Goal: Transaction & Acquisition: Purchase product/service

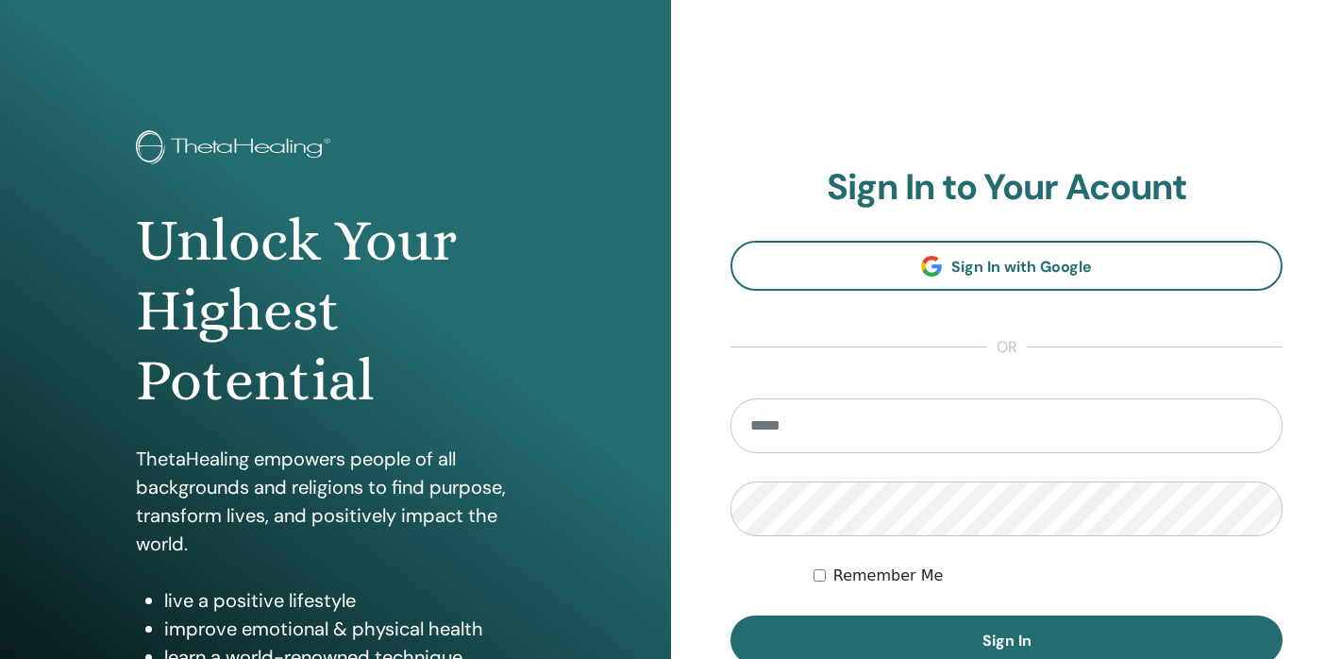
type input "**********"
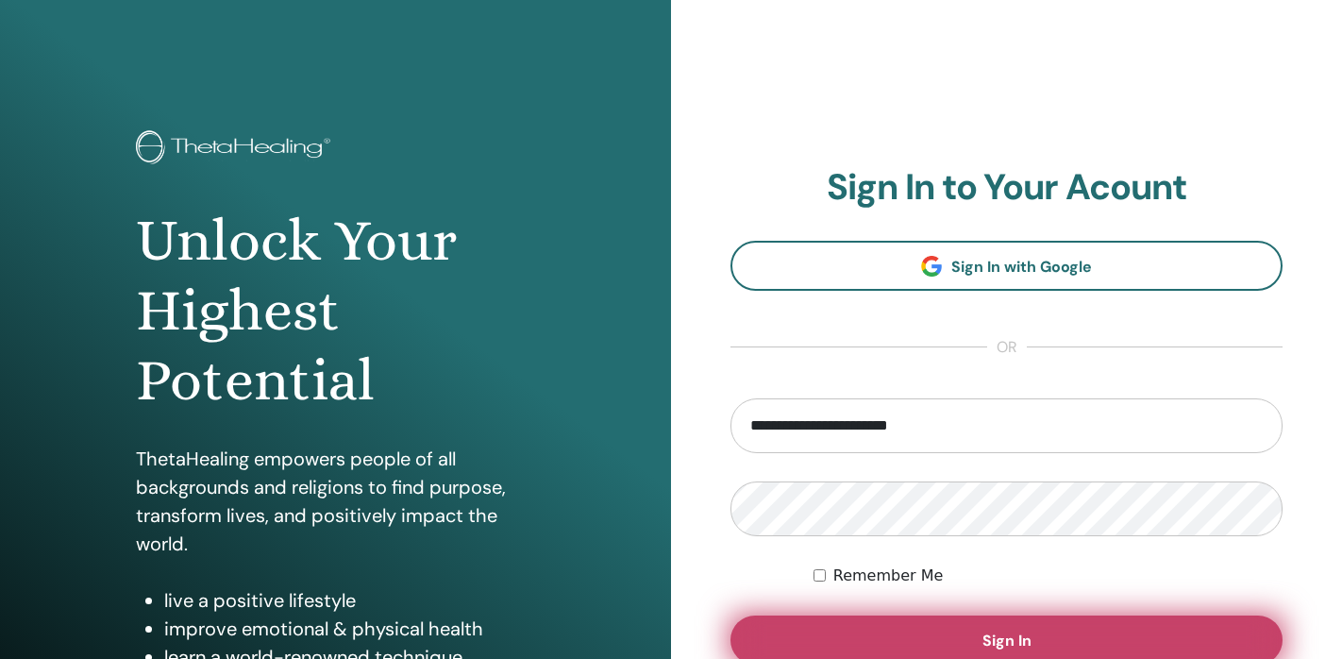
click at [1025, 628] on button "Sign In" at bounding box center [1006, 639] width 552 height 49
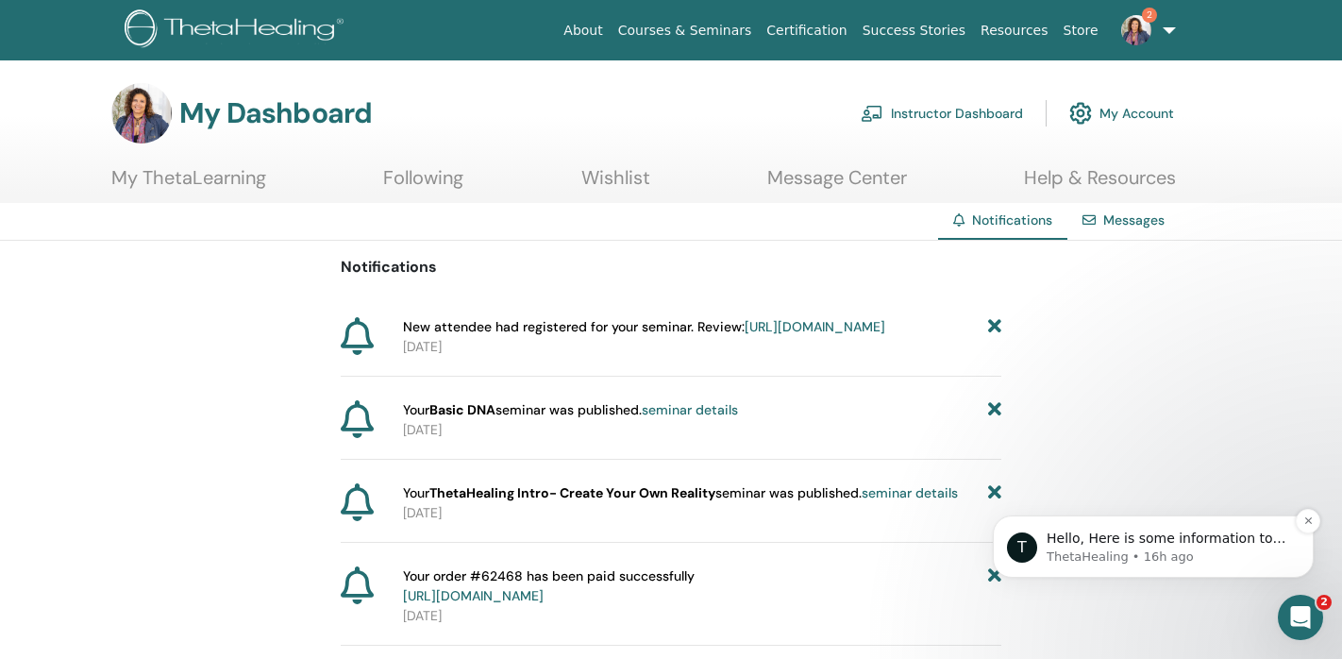
click at [1108, 549] on p "ThetaHealing • 16h ago" at bounding box center [1167, 556] width 243 height 17
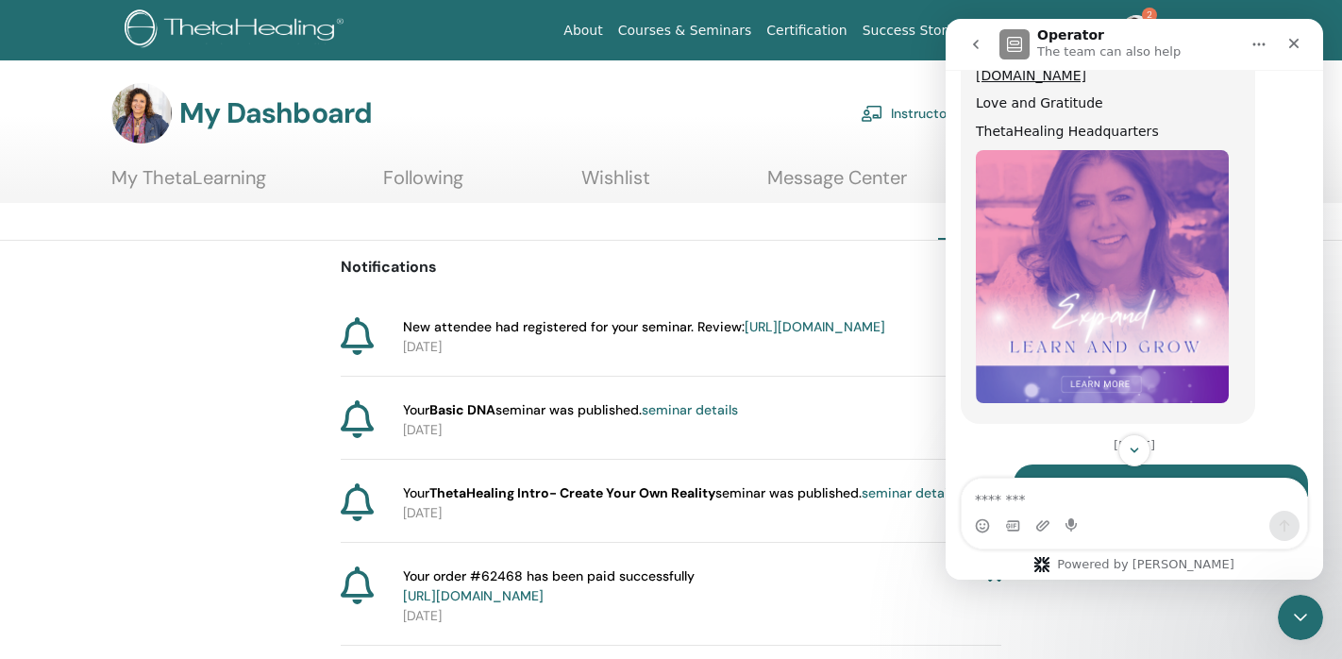
scroll to position [1560, 0]
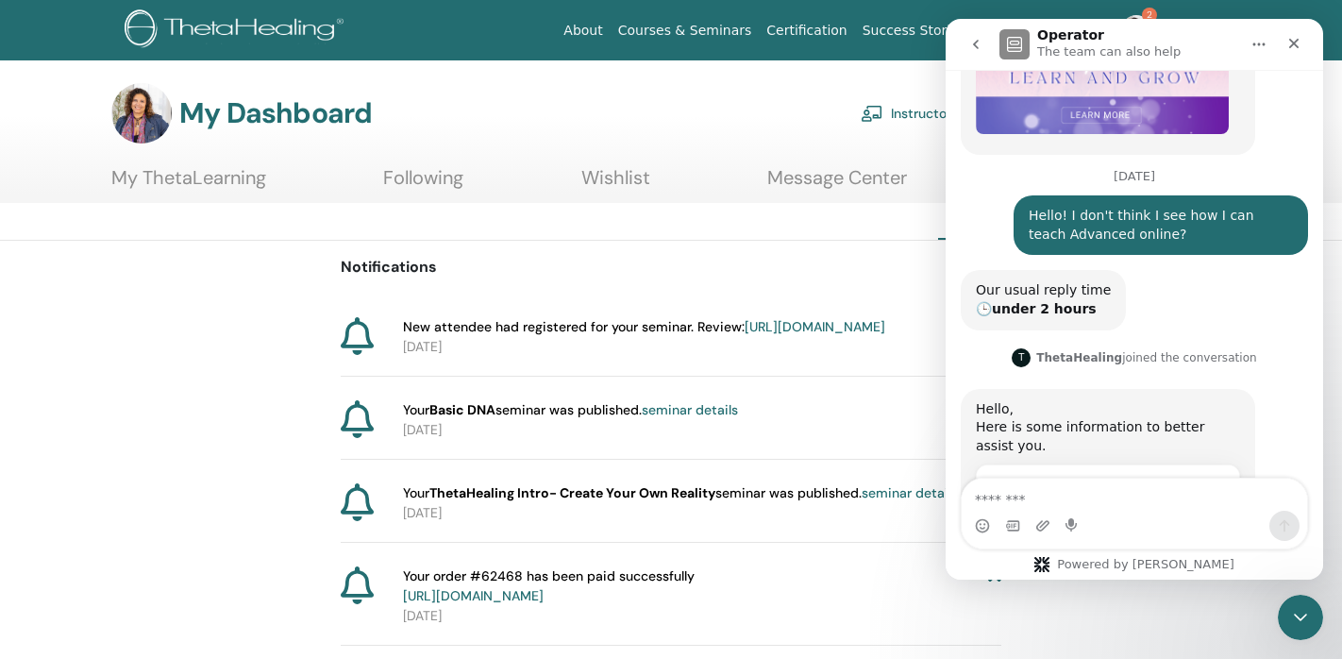
click at [1093, 522] on span "How to Become an Online ThetaHealing® Instructor …" at bounding box center [1088, 539] width 187 height 35
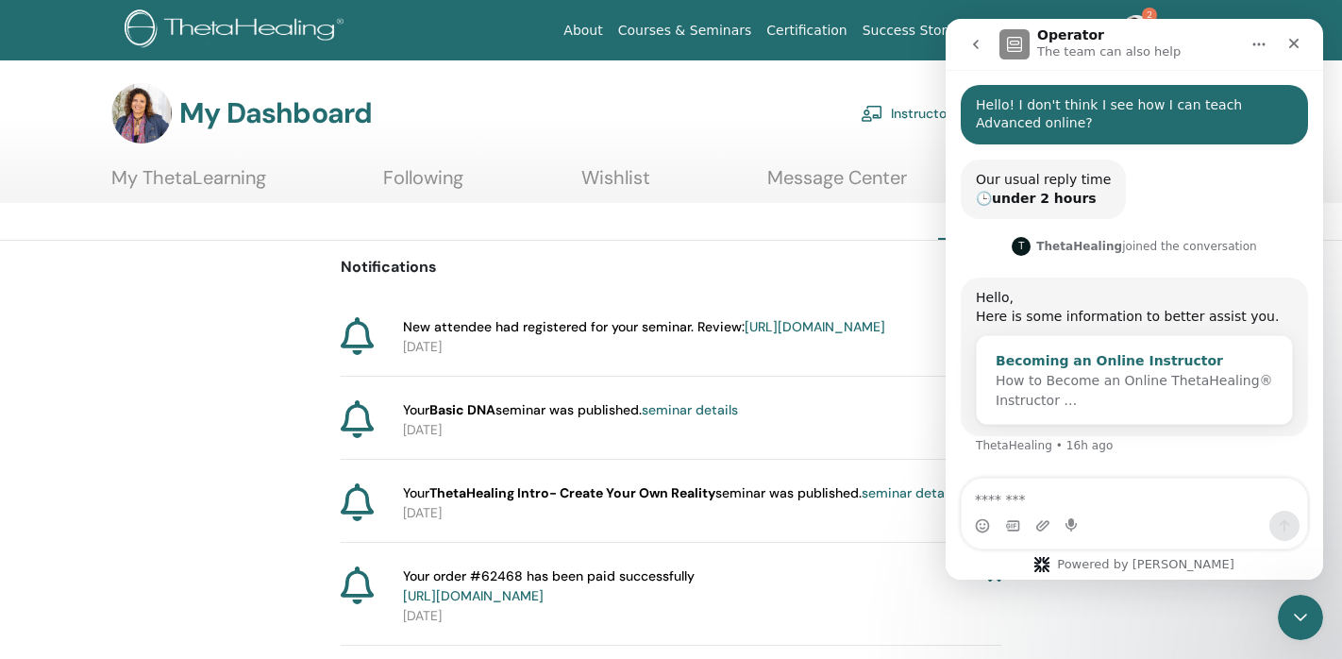
scroll to position [0, 0]
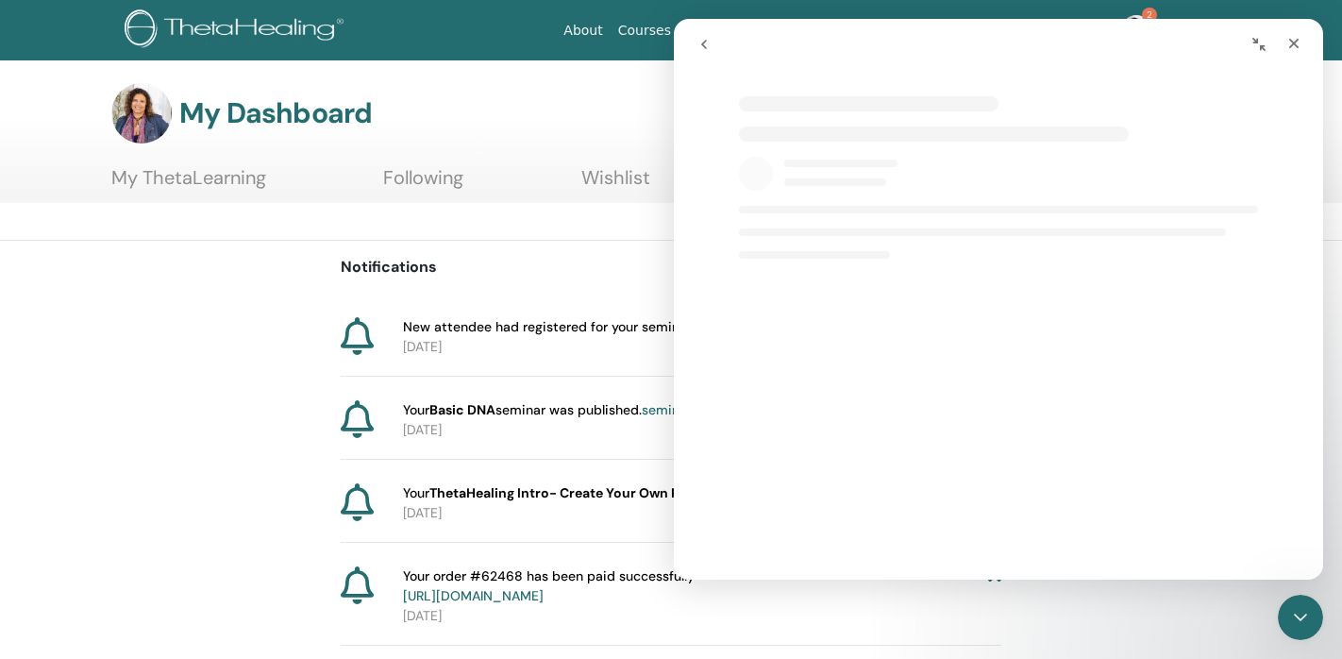
select select "**"
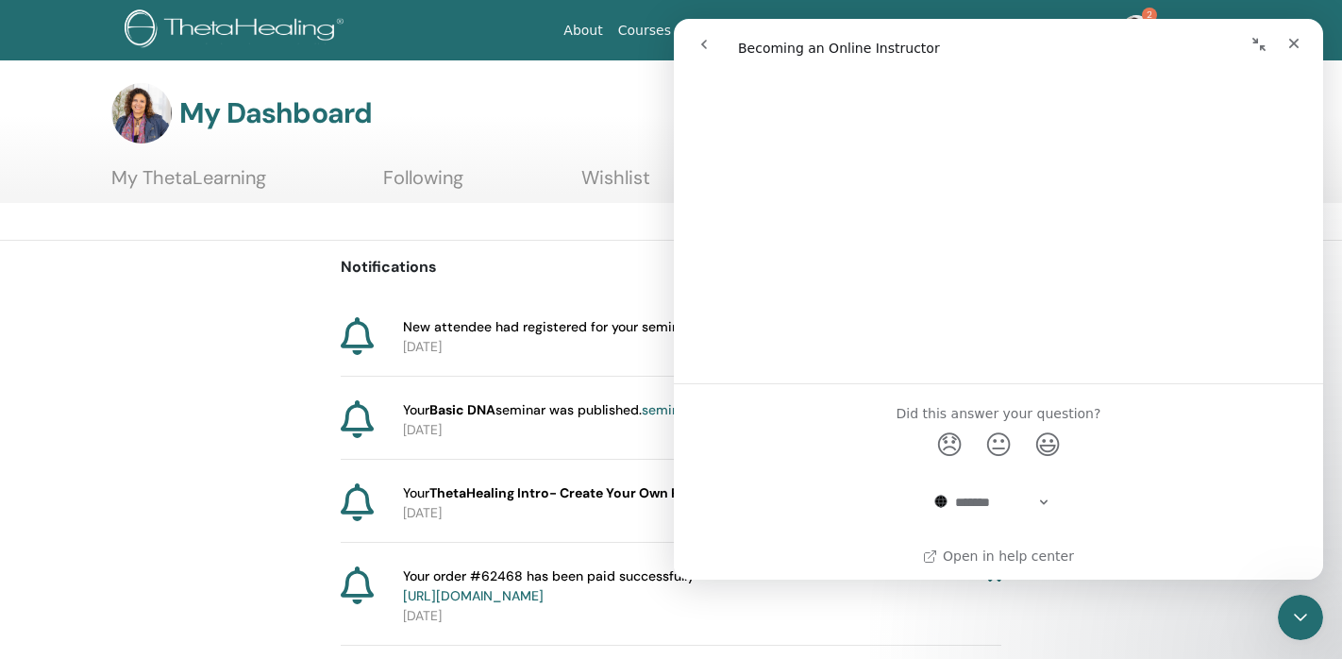
scroll to position [1548, 0]
click at [1286, 53] on div "Close" at bounding box center [1294, 43] width 34 height 34
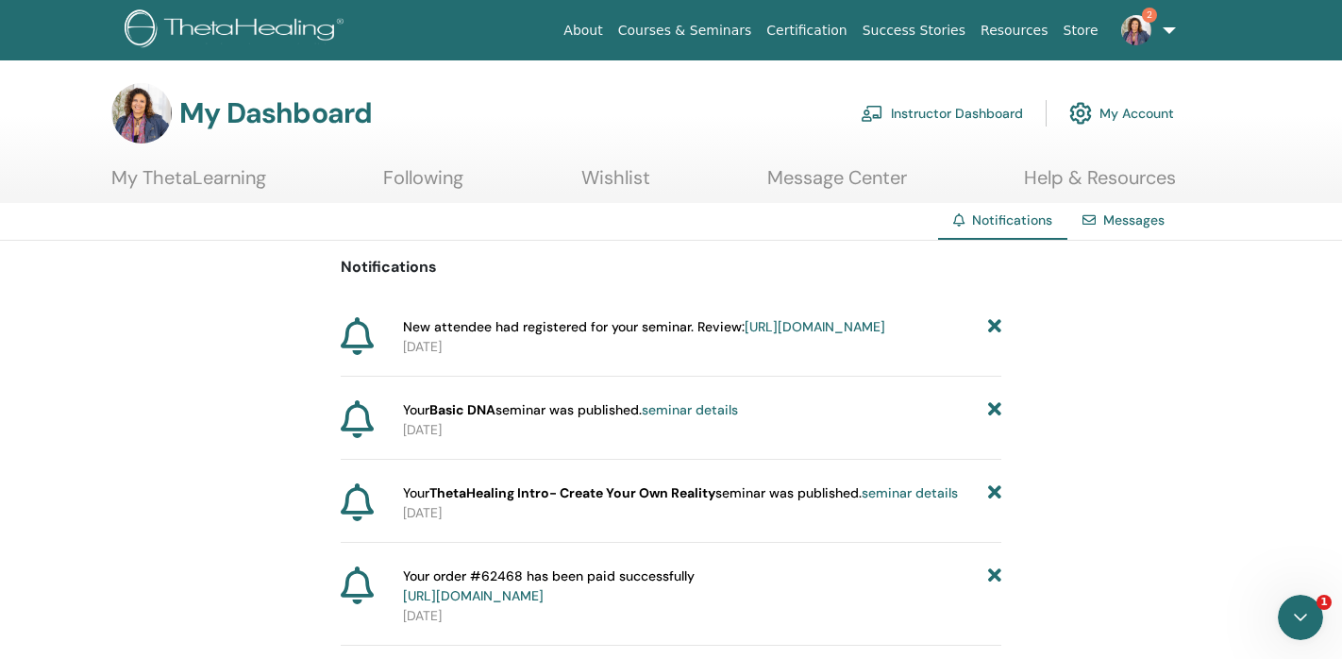
scroll to position [0, 0]
select select "**"
click at [928, 115] on link "Instructor Dashboard" at bounding box center [941, 113] width 162 height 42
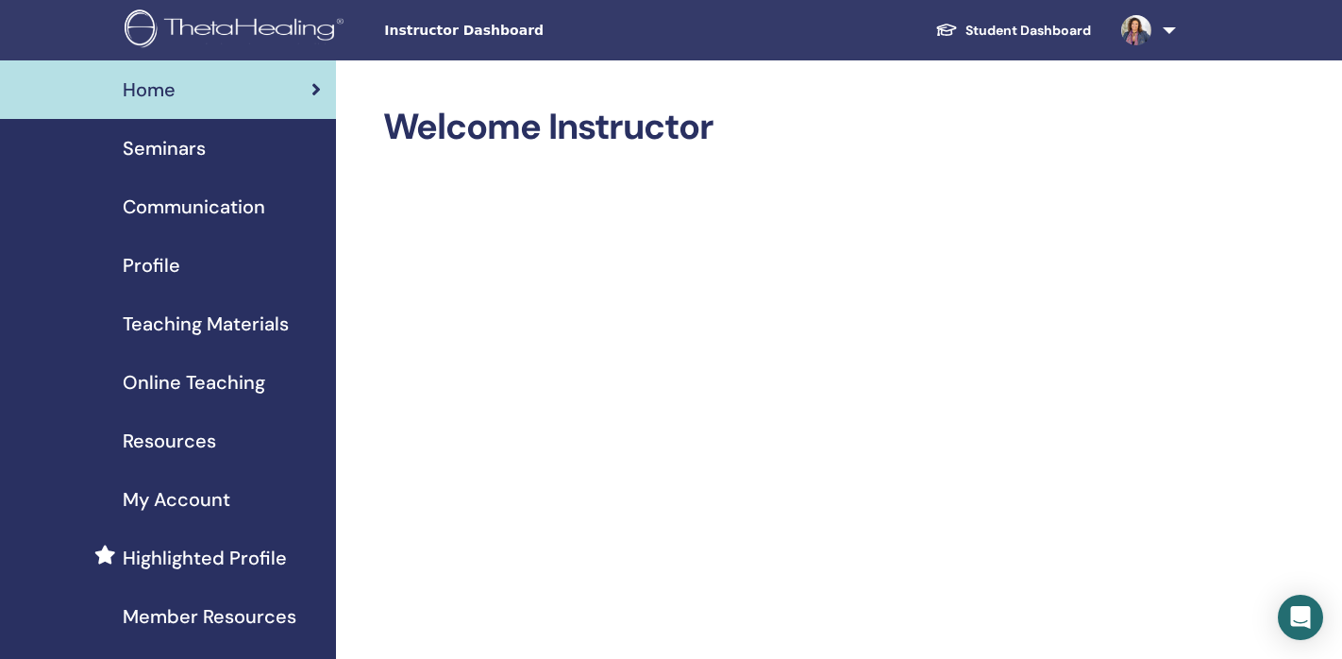
click at [216, 384] on span "Online Teaching" at bounding box center [194, 382] width 142 height 28
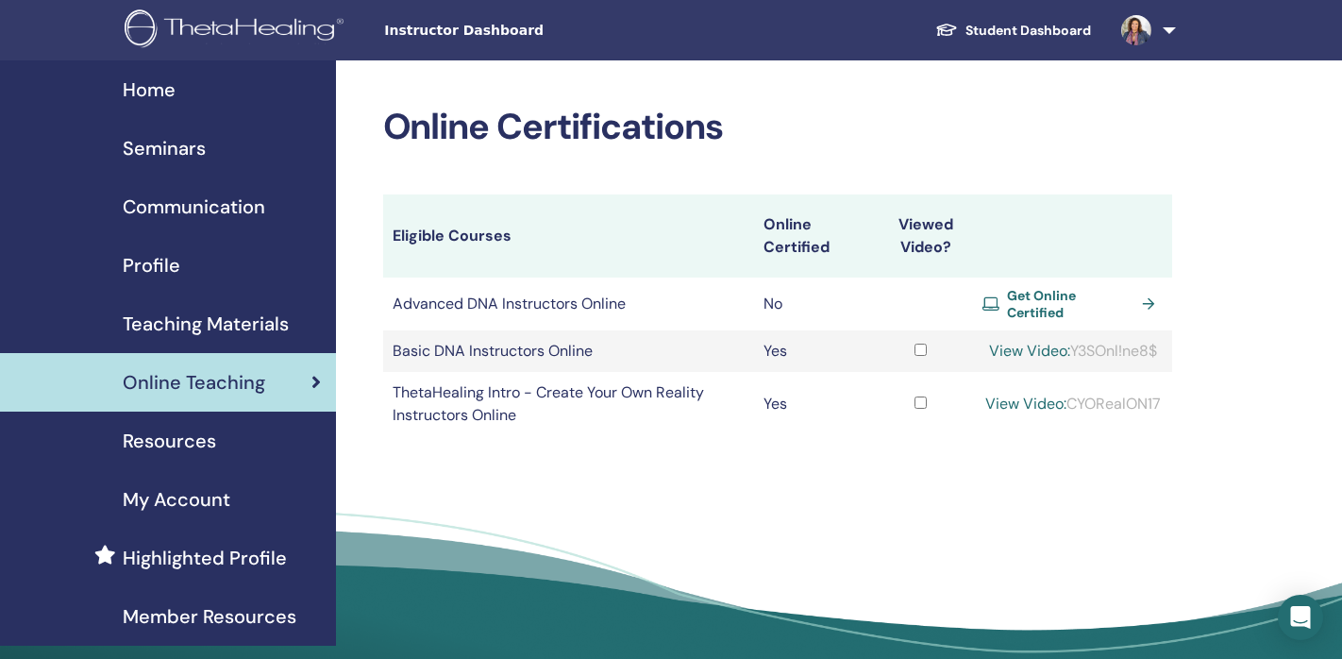
click at [1048, 293] on span "Get Online Certified" at bounding box center [1070, 304] width 127 height 34
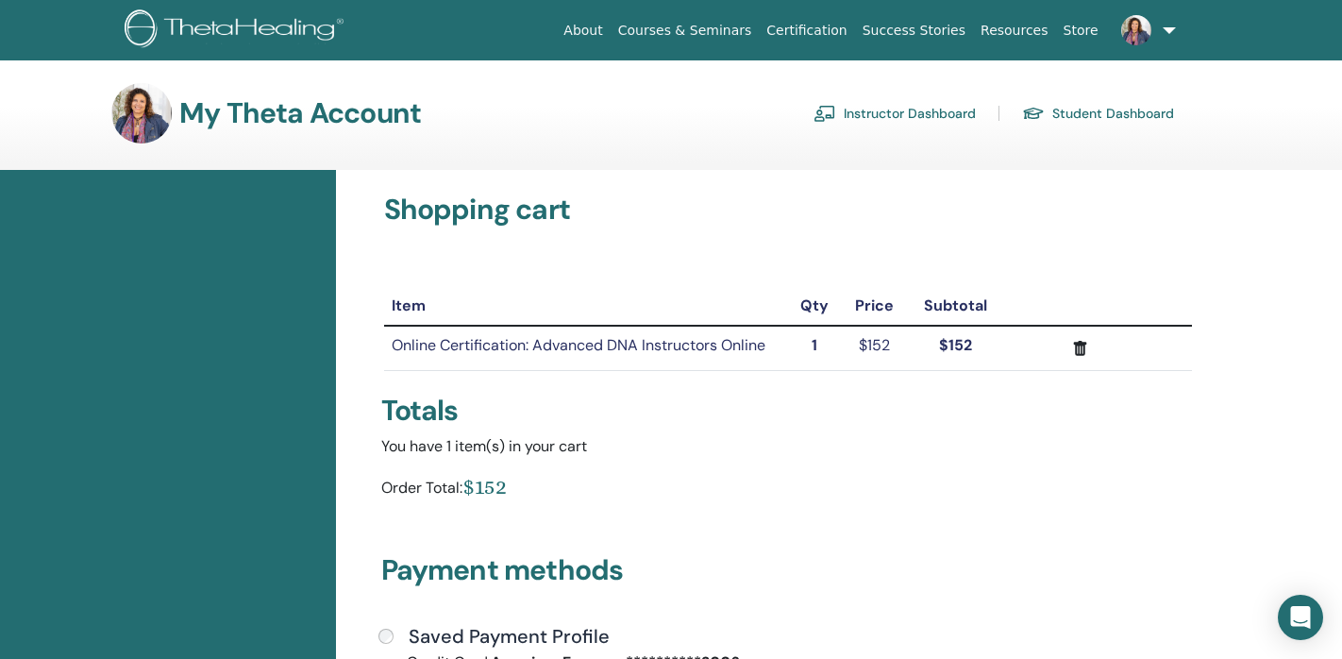
click at [511, 350] on td "Online Certification: Advanced DNA Instructors Online" at bounding box center [586, 348] width 404 height 44
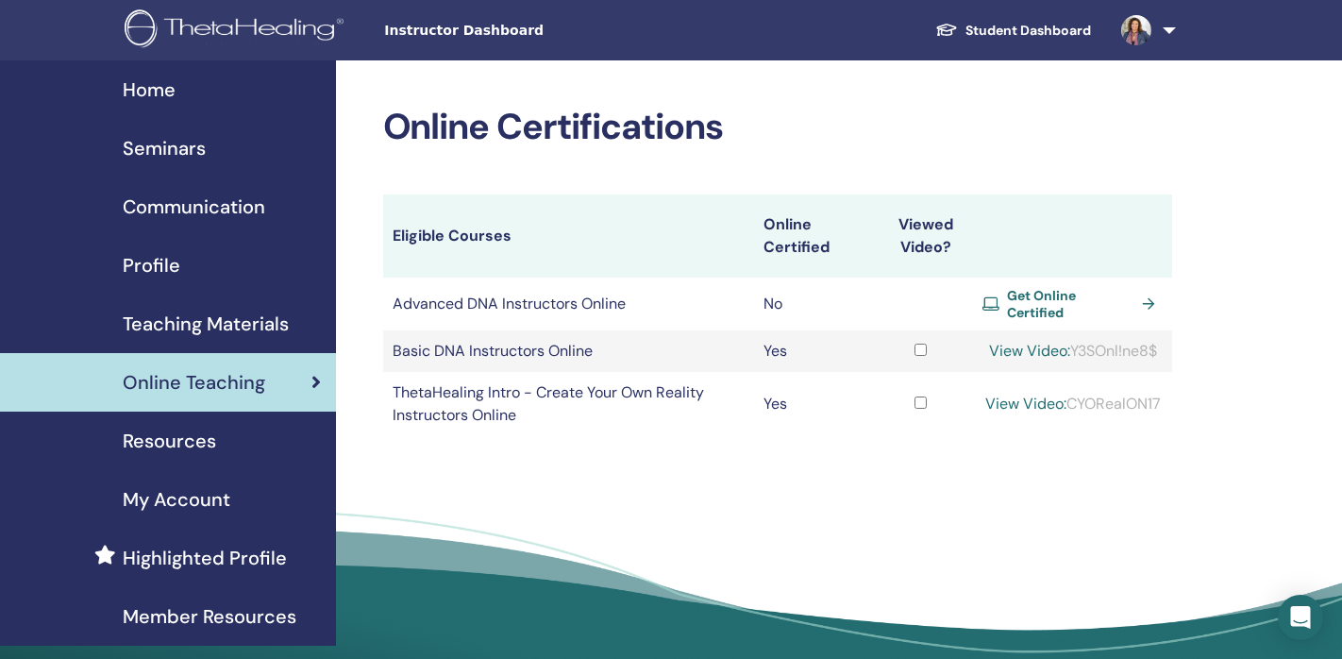
click at [1029, 395] on link "View Video:" at bounding box center [1025, 403] width 81 height 20
